Goal: Task Accomplishment & Management: Manage account settings

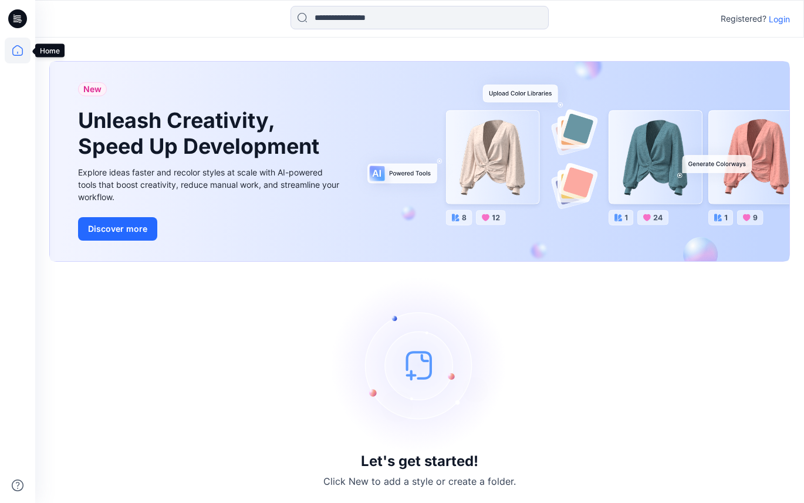
click at [14, 50] on icon at bounding box center [18, 51] width 26 height 26
click at [776, 15] on p "Login" at bounding box center [778, 19] width 21 height 12
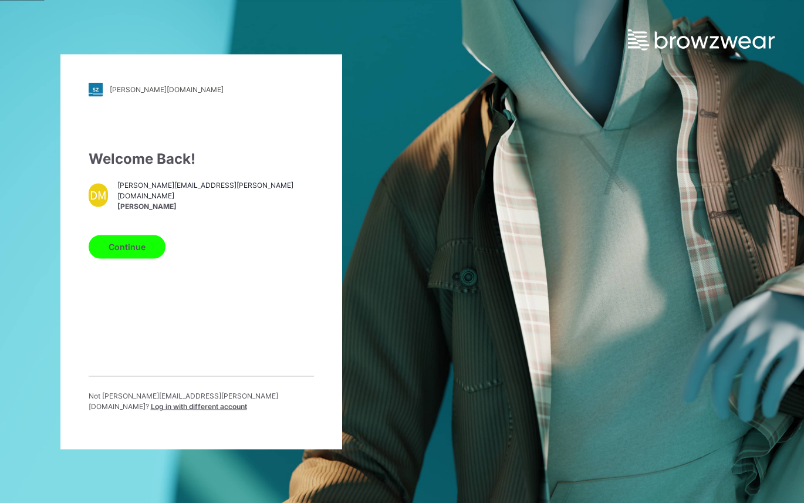
click at [129, 253] on button "Continue" at bounding box center [127, 246] width 77 height 23
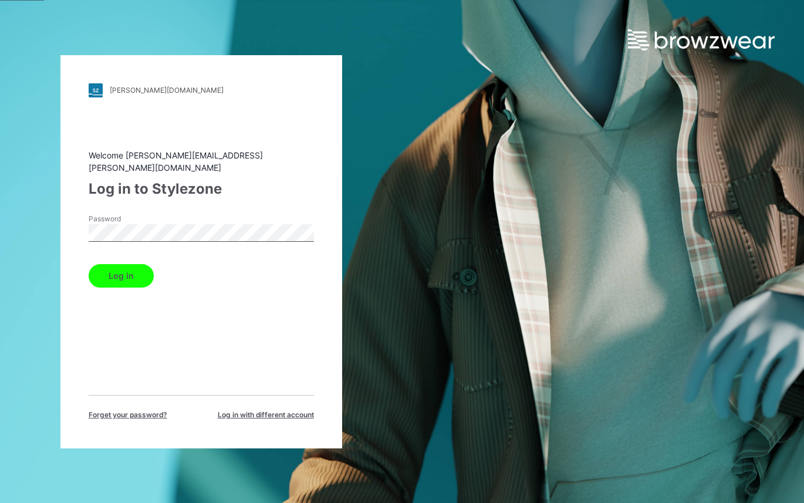
click at [135, 271] on button "Log in" at bounding box center [121, 275] width 65 height 23
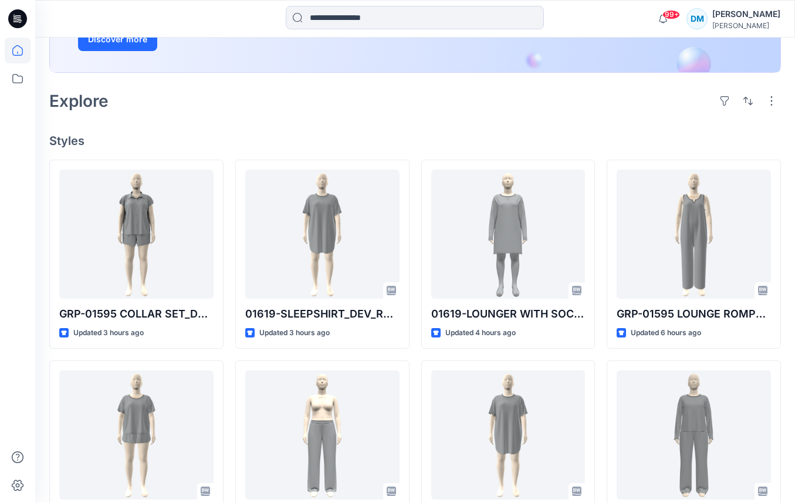
scroll to position [231, 0]
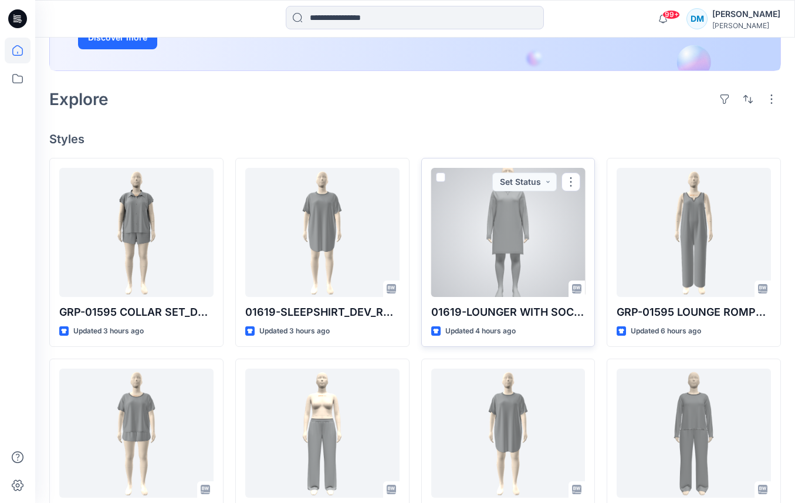
click at [527, 234] on div at bounding box center [508, 232] width 154 height 129
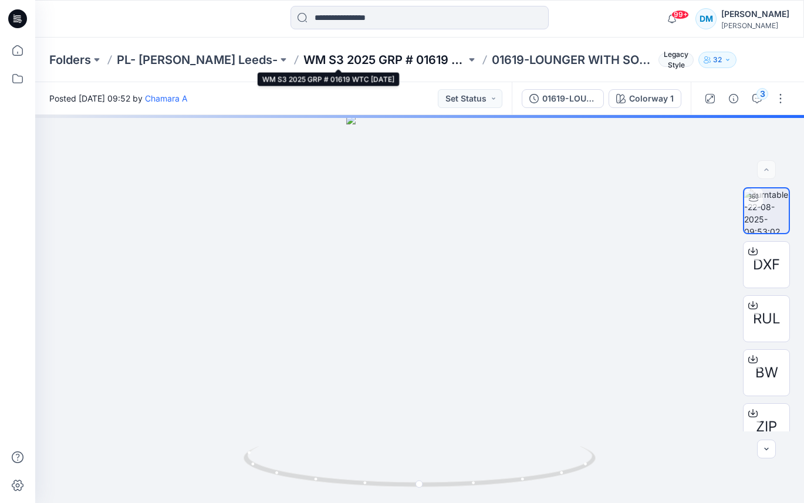
click at [395, 59] on p "WM S3 2025 GRP # 01619 WTC [DATE]" at bounding box center [384, 60] width 162 height 16
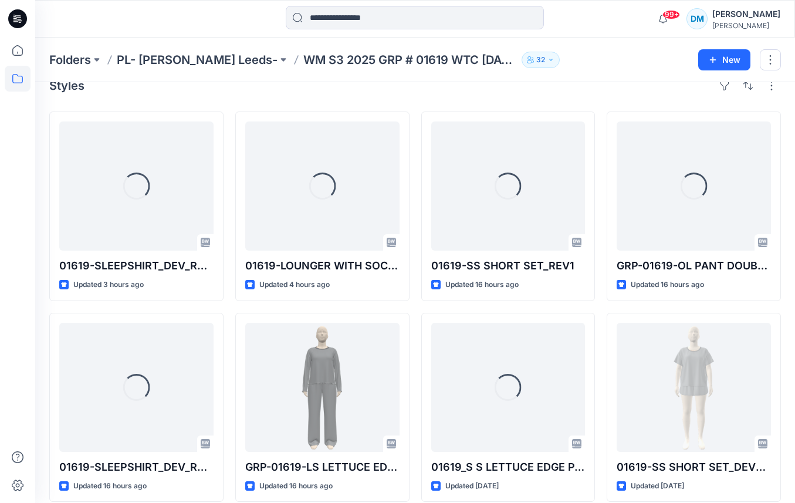
scroll to position [27, 0]
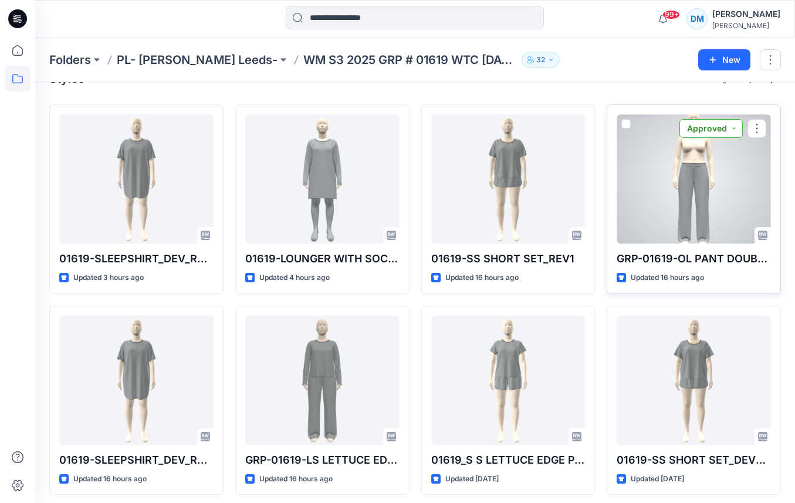
click at [734, 129] on button "Approved" at bounding box center [710, 128] width 63 height 19
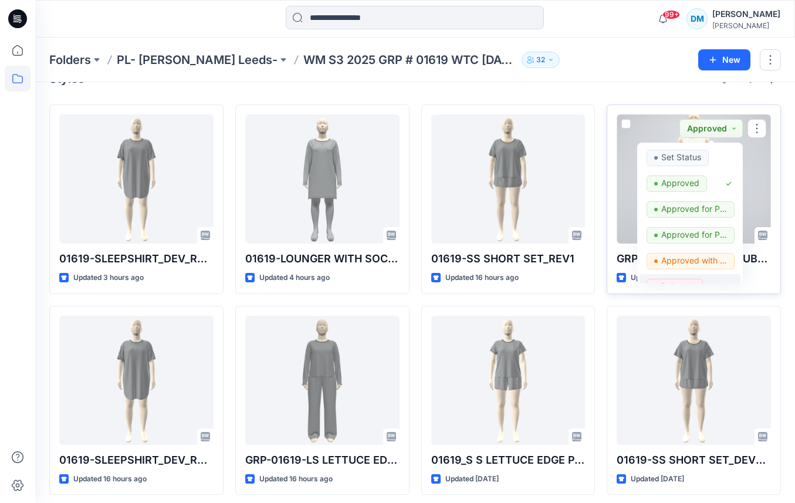
click at [695, 280] on p "Rejected" at bounding box center [678, 286] width 34 height 15
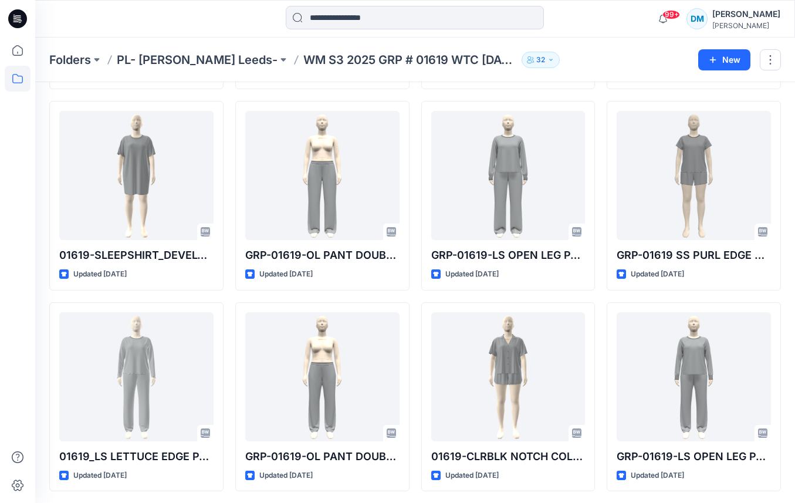
scroll to position [435, 0]
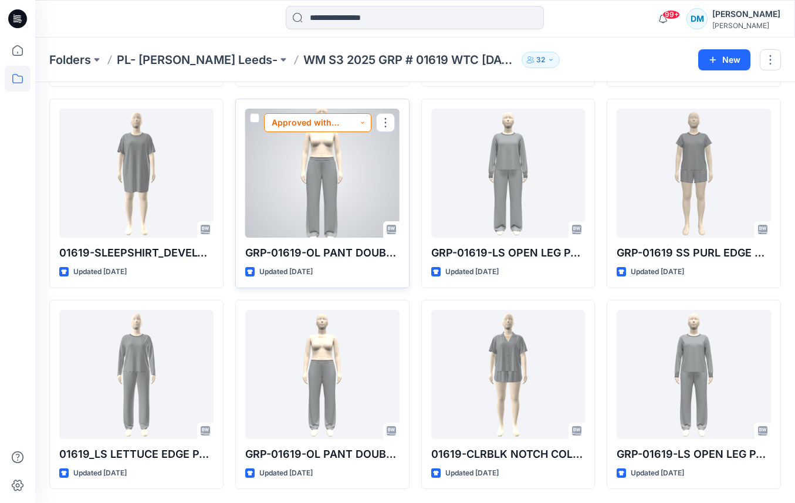
click at [348, 120] on button "Approved with corrections" at bounding box center [317, 122] width 107 height 19
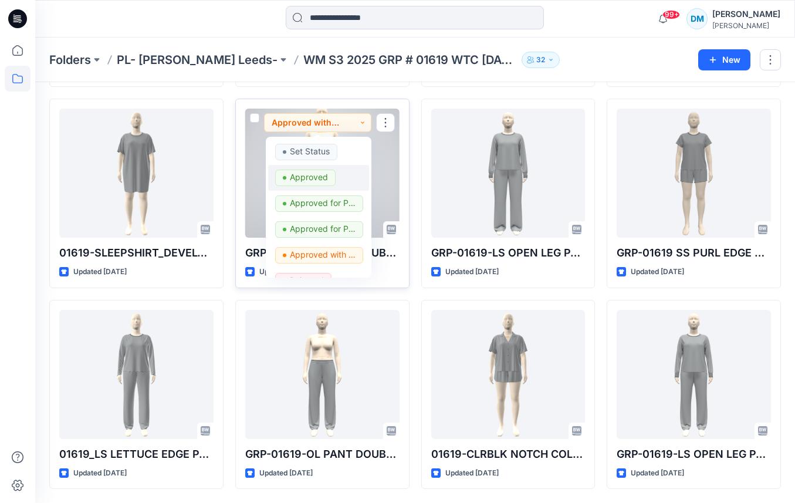
click at [326, 177] on p "Approved" at bounding box center [309, 177] width 38 height 15
